Goal: Information Seeking & Learning: Find specific fact

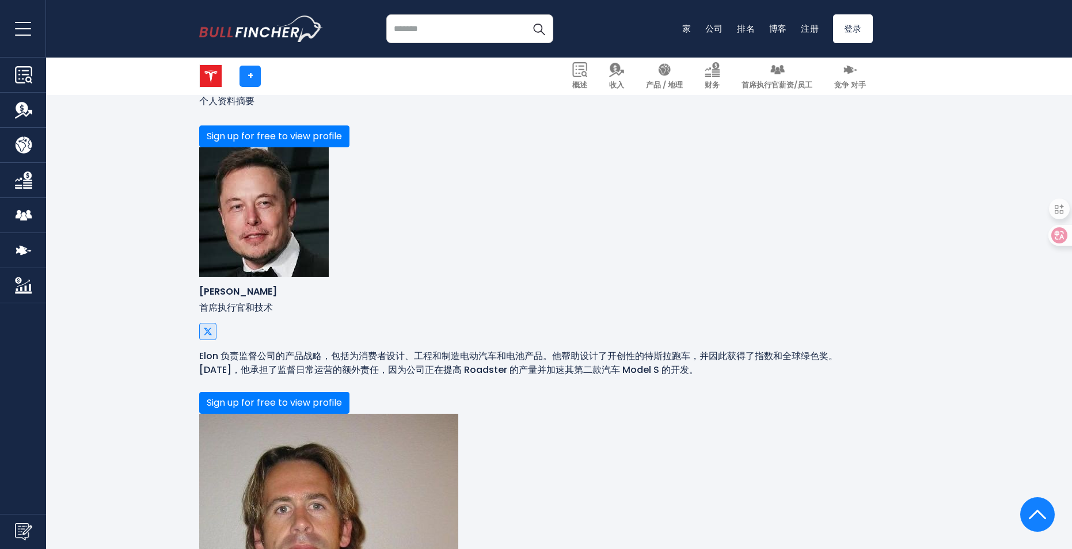
scroll to position [824, 0]
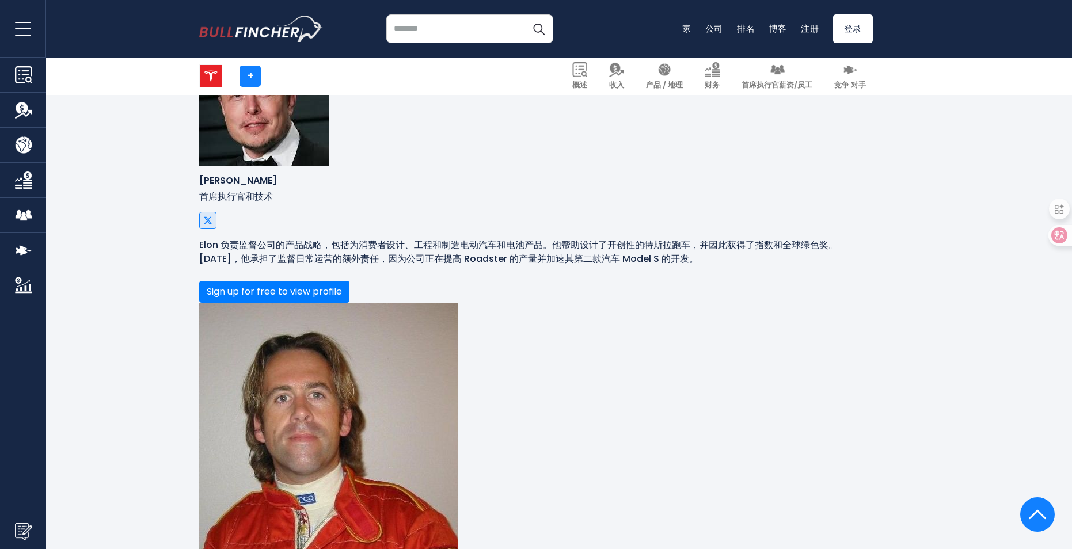
drag, startPoint x: 337, startPoint y: 183, endPoint x: 418, endPoint y: 177, distance: 81.5
copy p "[PERSON_NAME]"
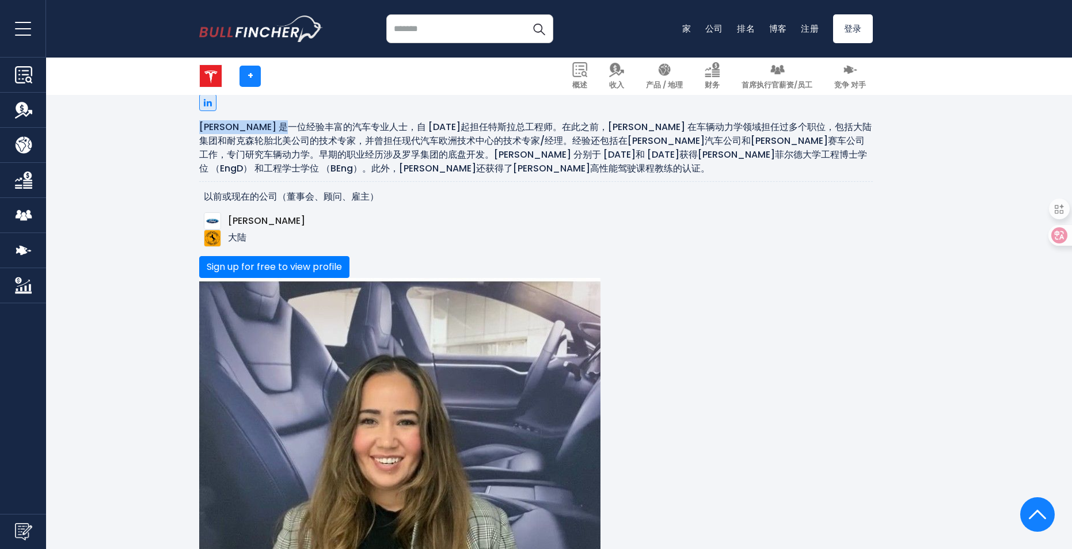
scroll to position [1400, 0]
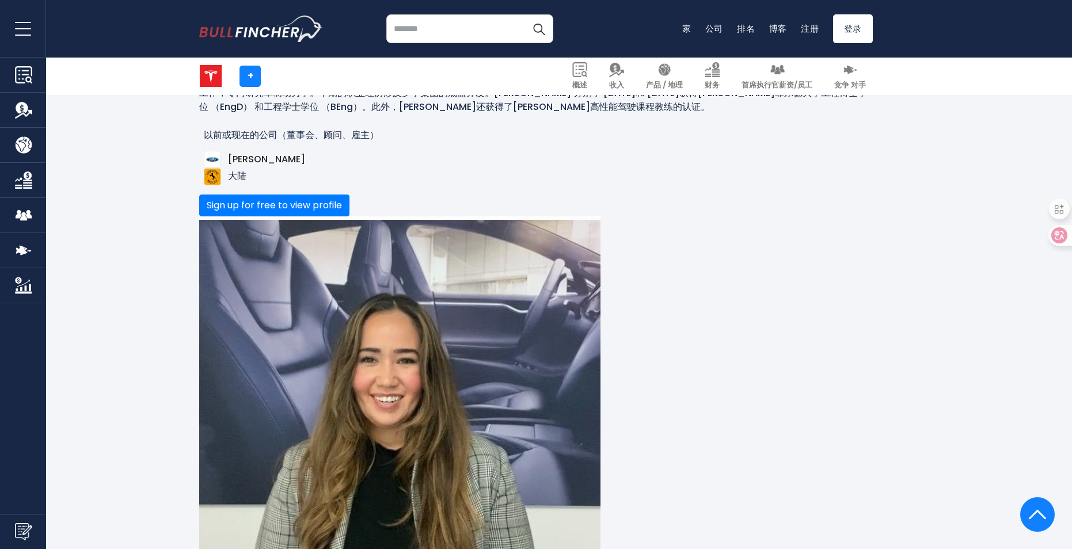
drag, startPoint x: 342, startPoint y: 317, endPoint x: 404, endPoint y: 320, distance: 62.3
copy p "[PERSON_NAME]"
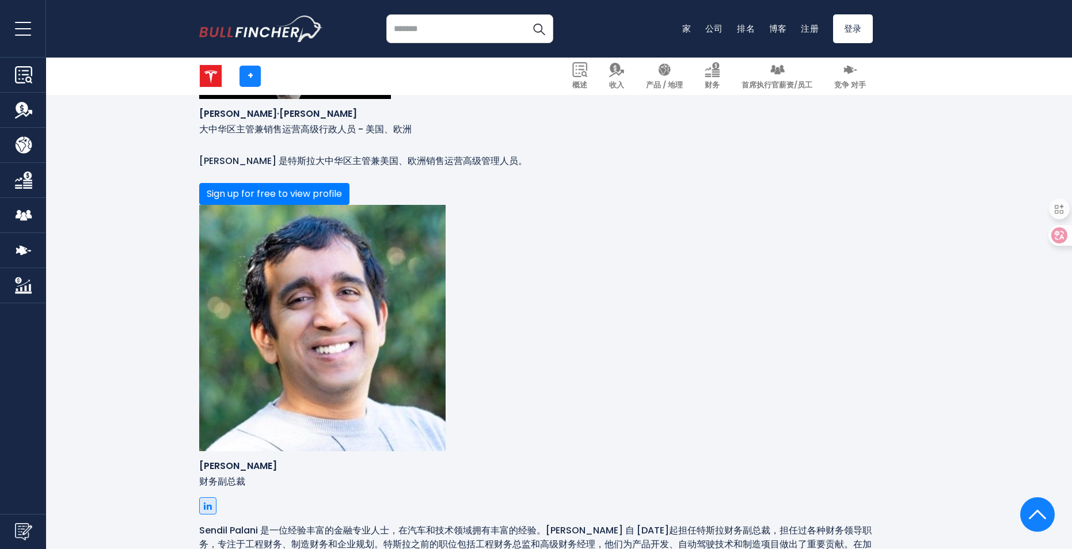
scroll to position [2322, 0]
